Goal: Navigation & Orientation: Find specific page/section

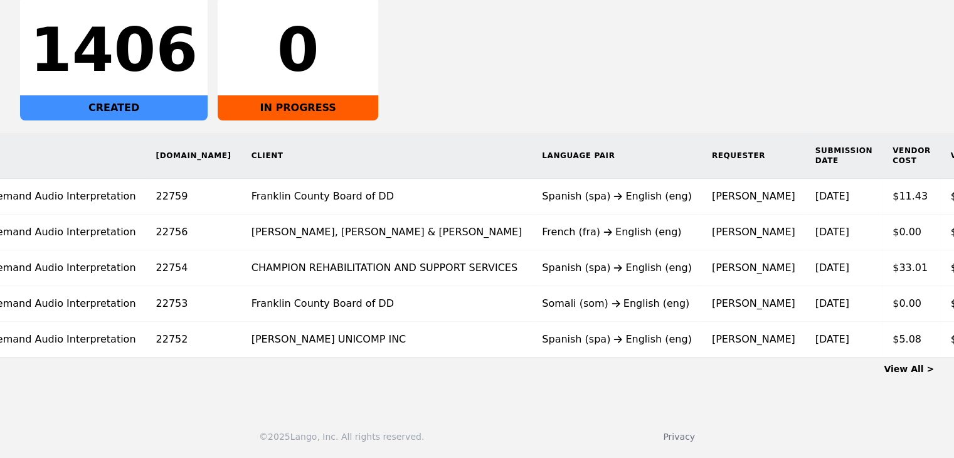
scroll to position [0, 101]
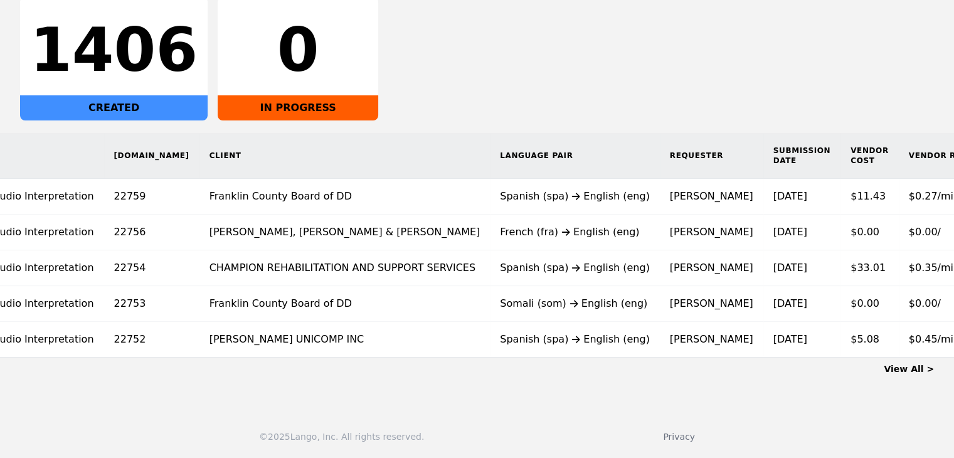
click at [505, 96] on div "1406 CREATED 0 IN PROGRESS" at bounding box center [477, 57] width 914 height 125
